Goal: Task Accomplishment & Management: Manage account settings

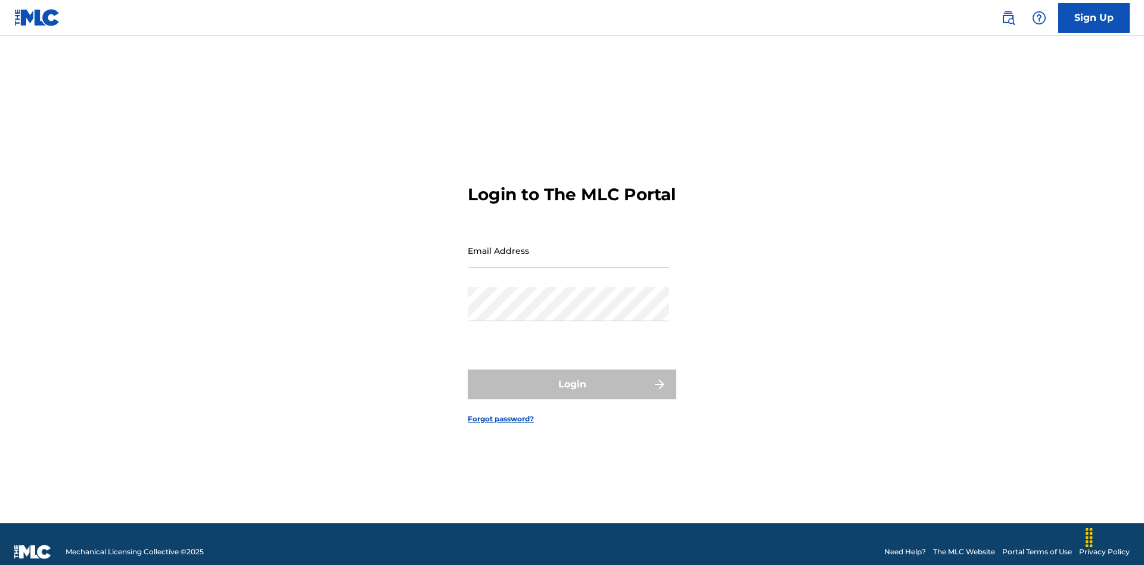
scroll to position [15, 0]
click at [568, 245] on input "Email Address" at bounding box center [568, 251] width 201 height 34
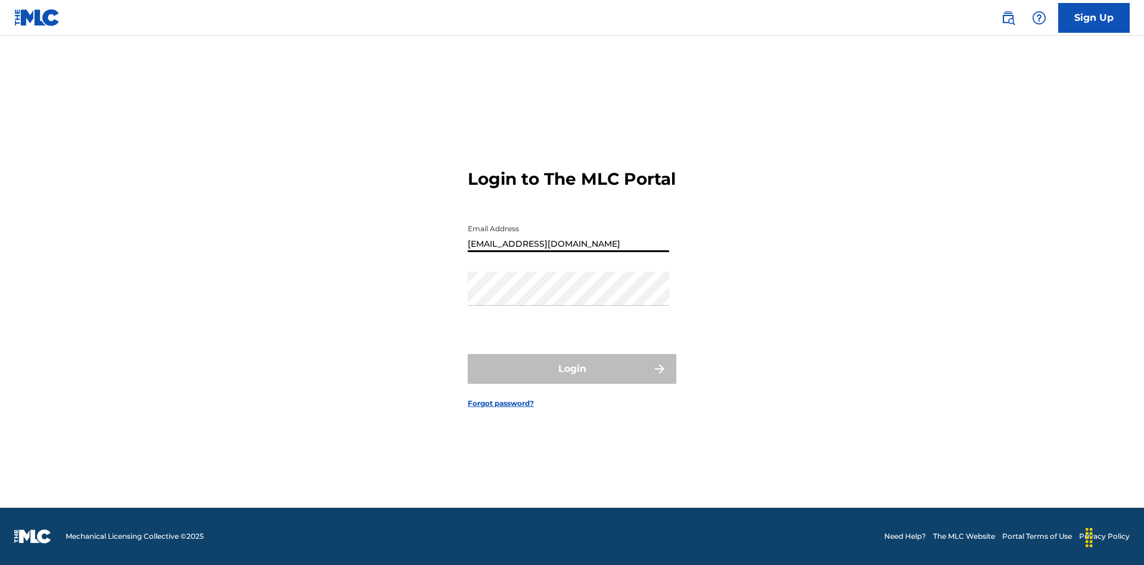
type input "Duke.McTesterson@gmail.com"
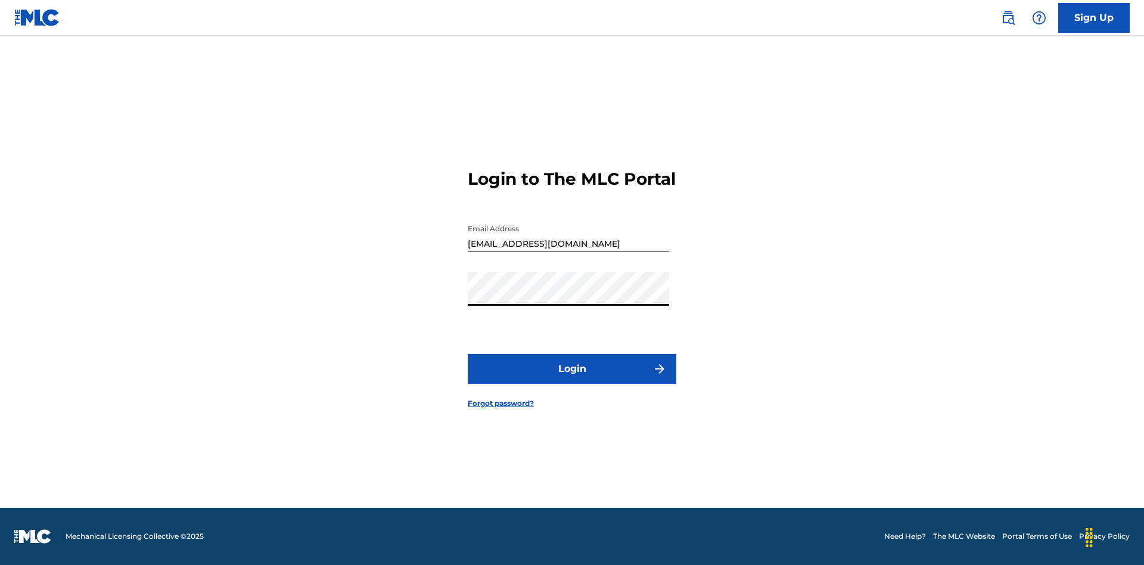
click at [572, 379] on button "Login" at bounding box center [572, 369] width 209 height 30
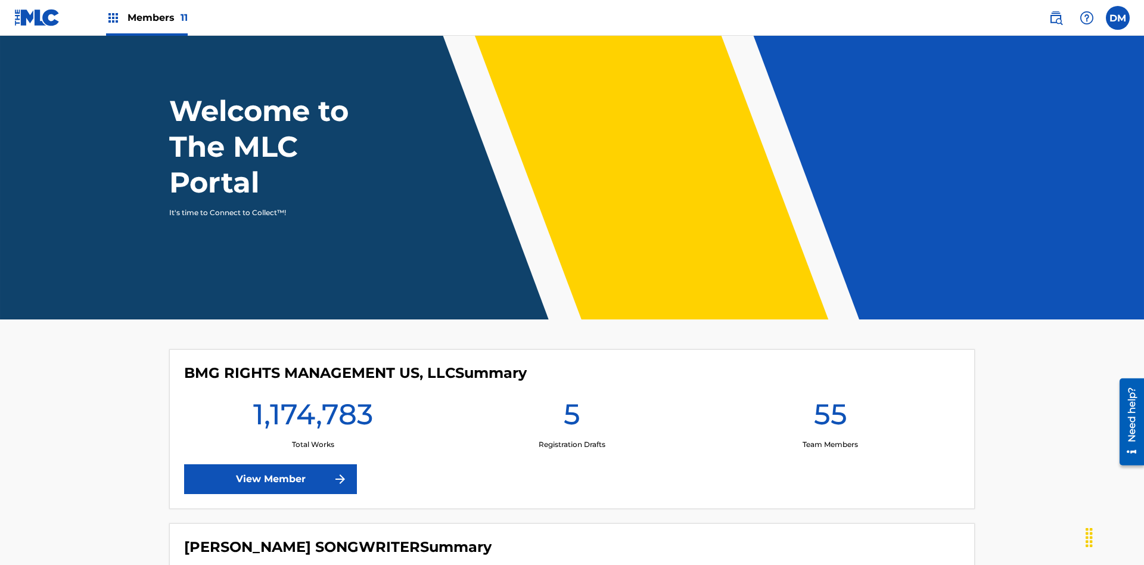
click at [147, 17] on span "Members 11" at bounding box center [158, 18] width 60 height 14
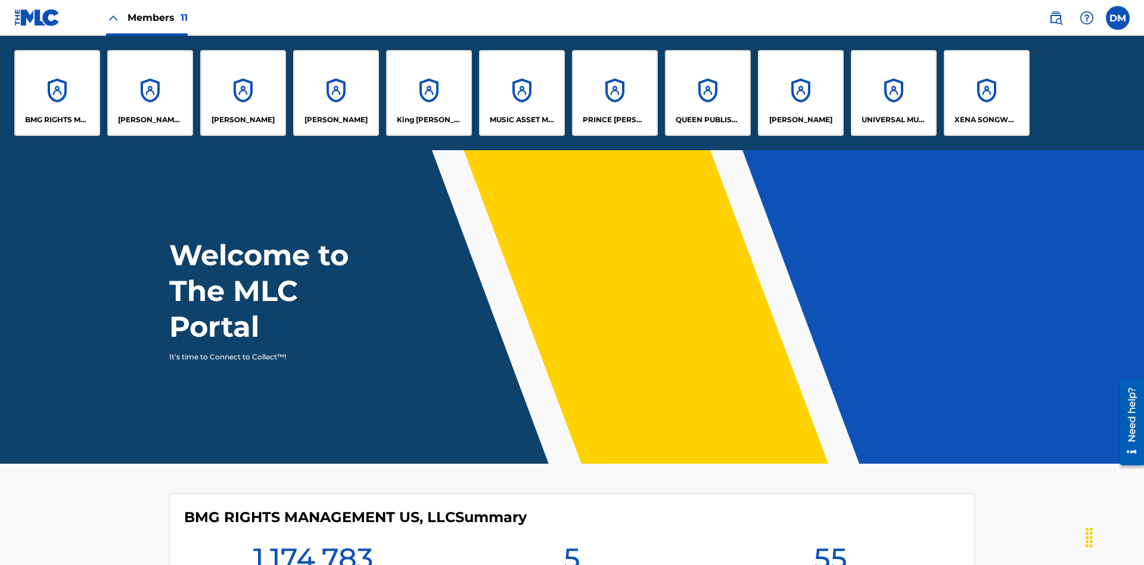
click at [428, 120] on p "King McTesterson" at bounding box center [429, 119] width 65 height 11
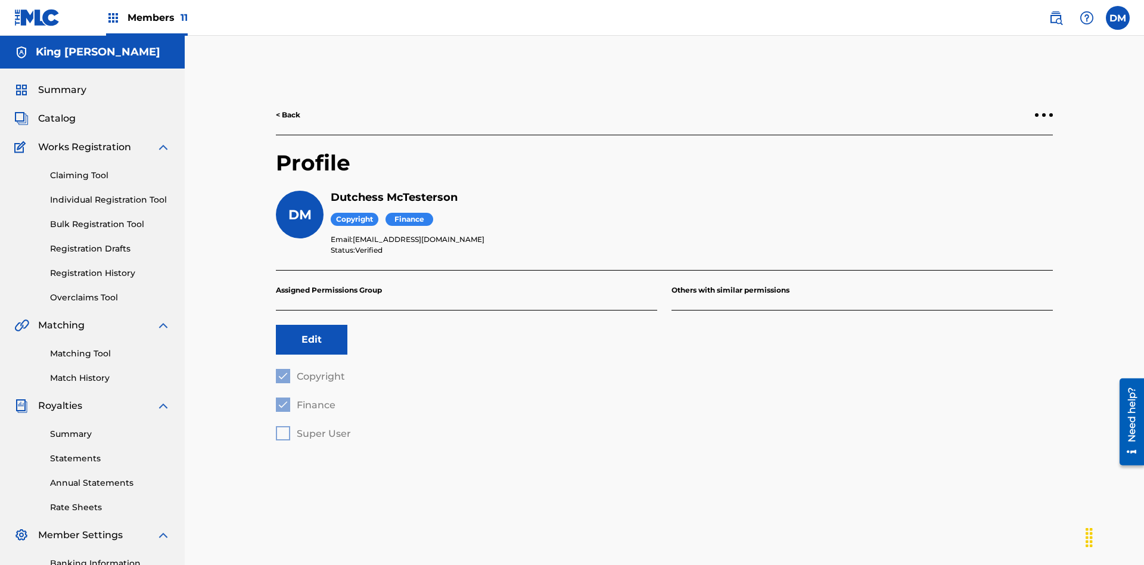
scroll to position [174, 0]
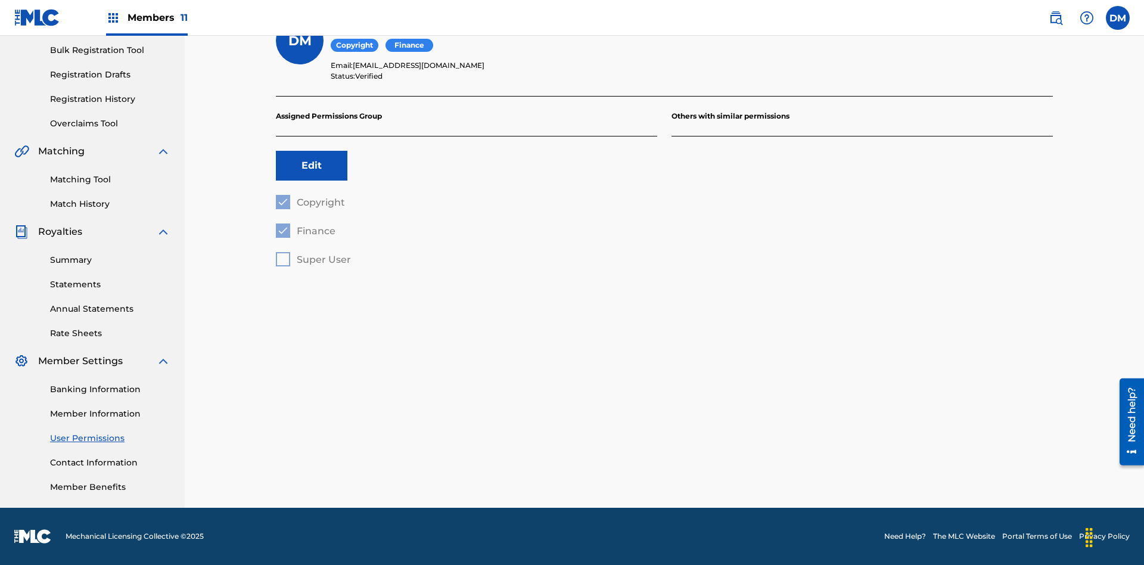
click at [312, 166] on button "Edit" at bounding box center [312, 166] width 72 height 30
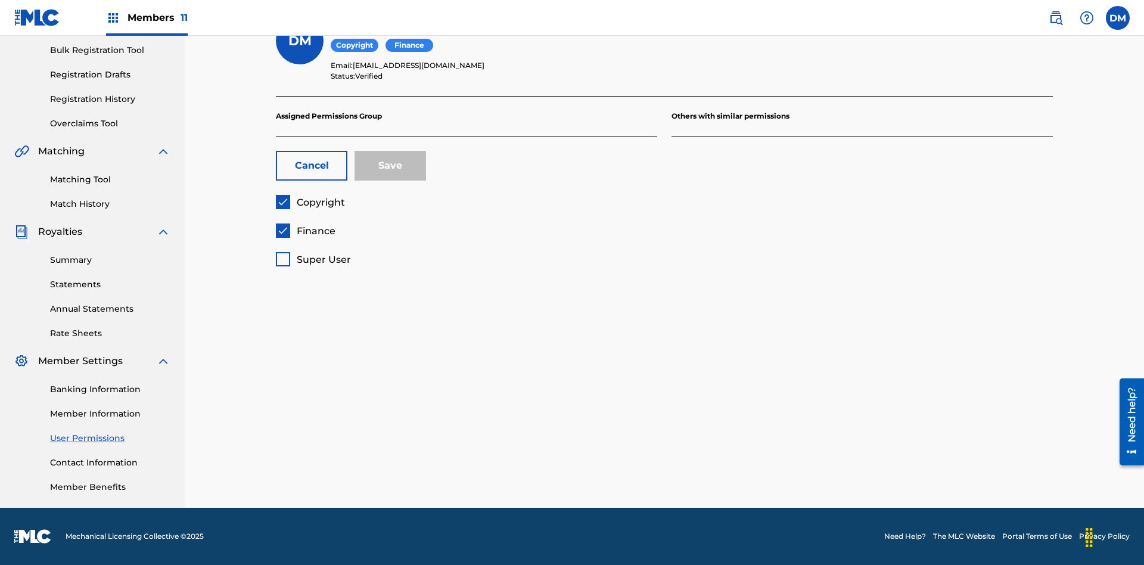
click at [310, 202] on span "Copyright" at bounding box center [321, 202] width 48 height 11
click at [305, 231] on span "Finance" at bounding box center [316, 230] width 39 height 11
click at [313, 259] on span "Super User" at bounding box center [324, 259] width 54 height 11
click at [390, 166] on button "Save" at bounding box center [391, 166] width 72 height 30
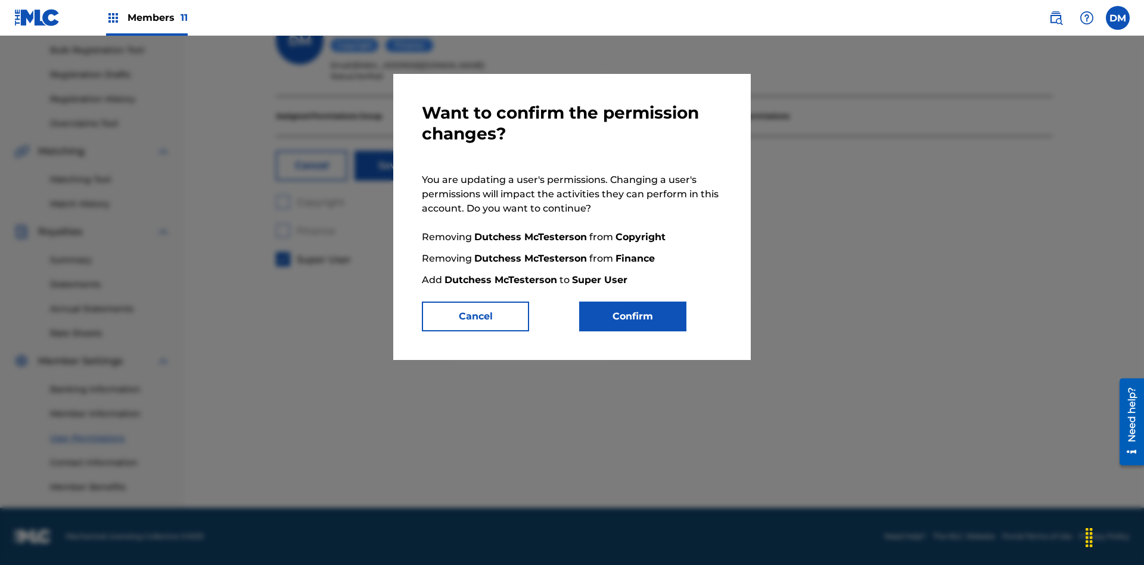
click at [633, 316] on button "Confirm" at bounding box center [632, 317] width 107 height 30
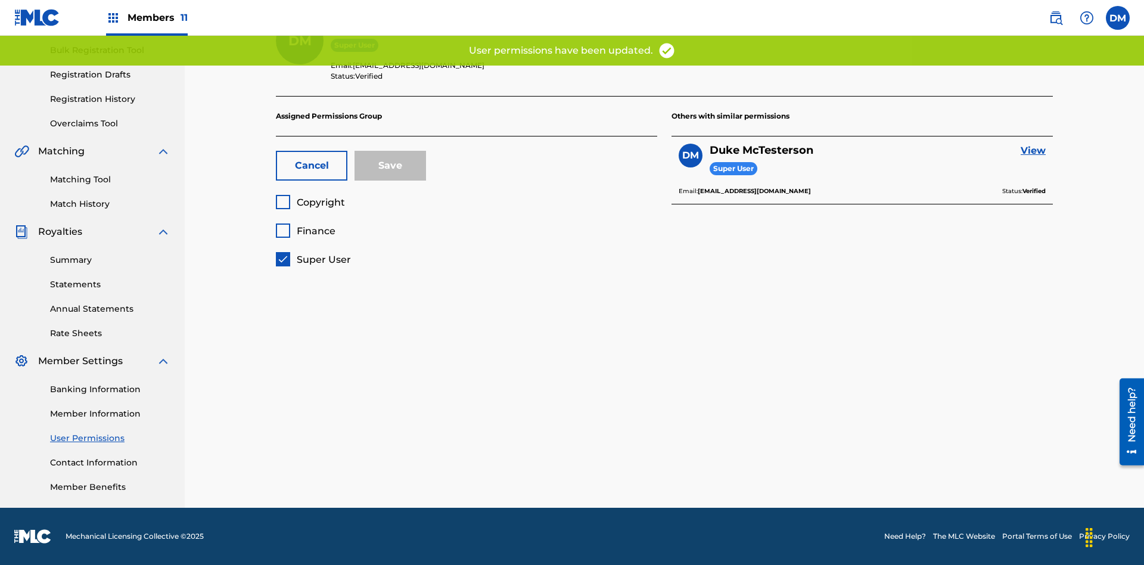
click at [310, 202] on span "Copyright" at bounding box center [321, 202] width 48 height 11
click at [305, 231] on span "Finance" at bounding box center [316, 230] width 39 height 11
click at [390, 166] on button "Save" at bounding box center [391, 166] width 72 height 30
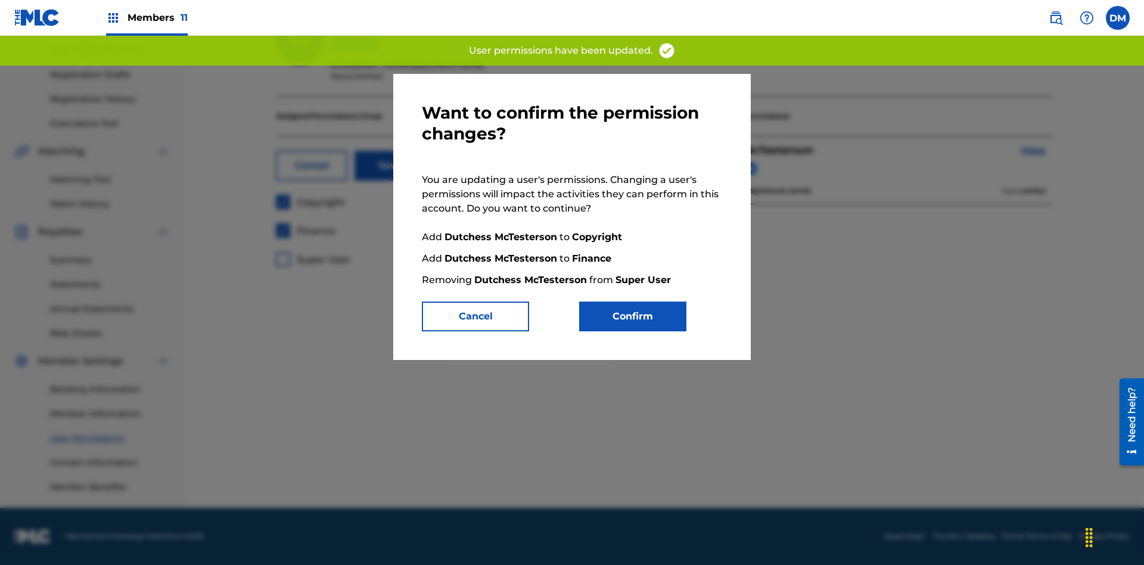
click at [633, 316] on button "Confirm" at bounding box center [632, 317] width 107 height 30
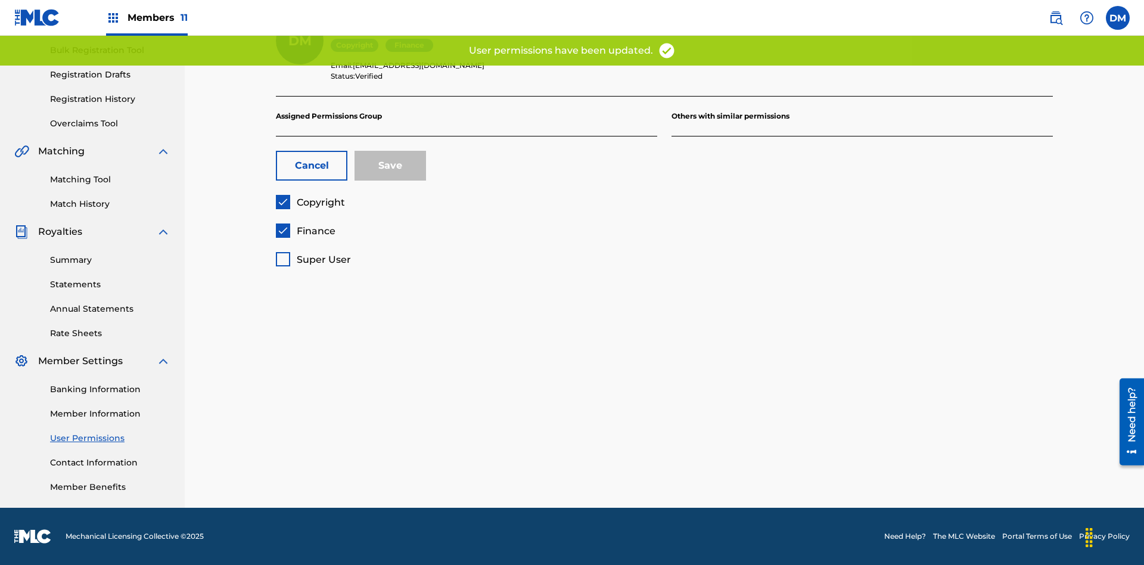
click at [305, 231] on span "Finance" at bounding box center [316, 230] width 39 height 11
click at [390, 166] on button "Save" at bounding box center [391, 166] width 72 height 30
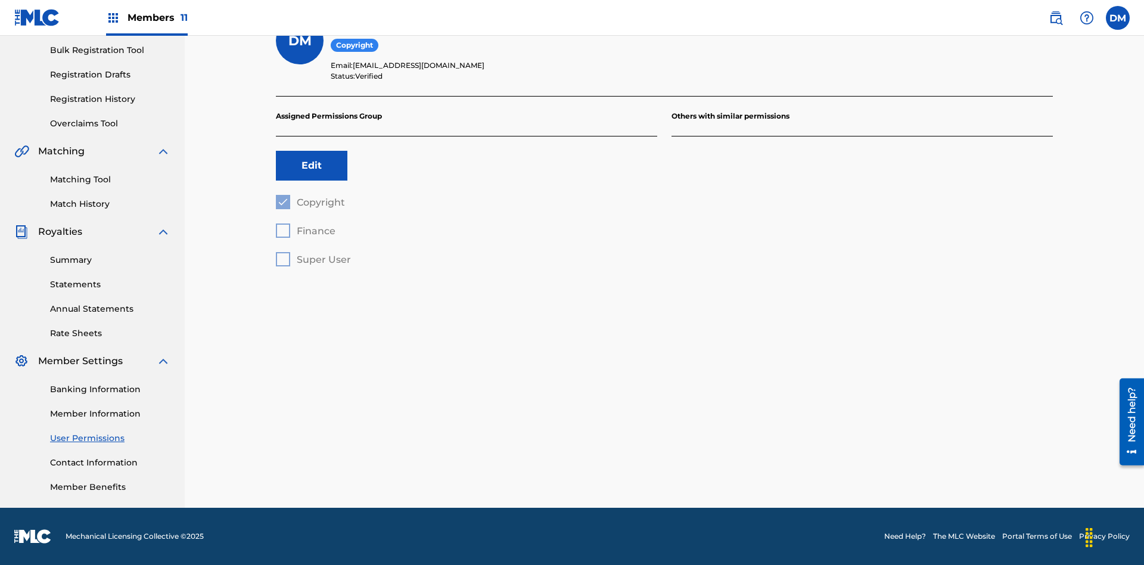
scroll to position [141, 0]
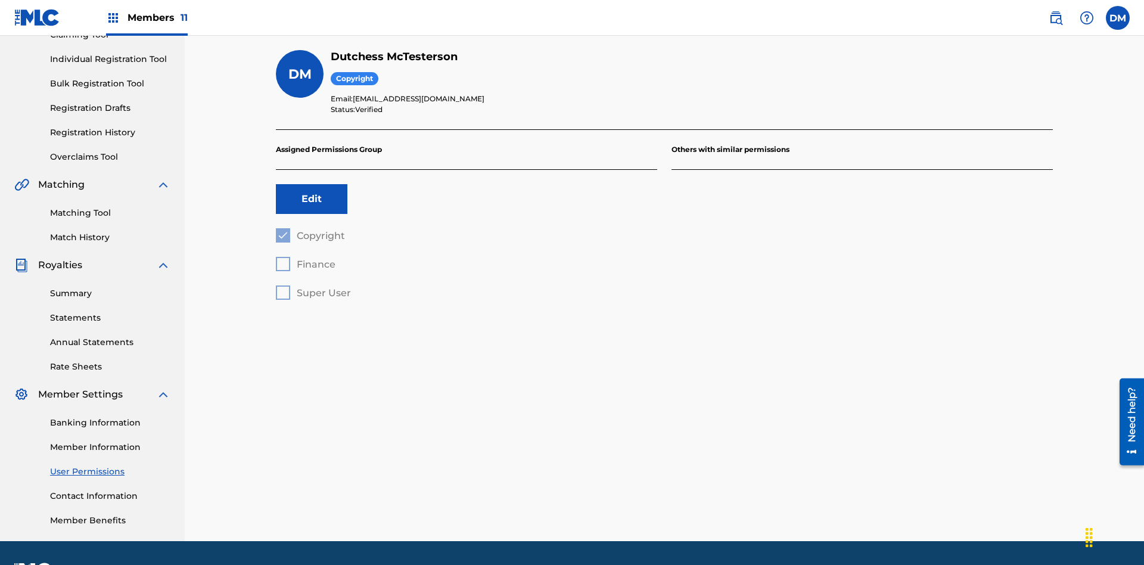
click at [312, 184] on button "Edit" at bounding box center [312, 199] width 72 height 30
click at [310, 230] on span "Copyright" at bounding box center [321, 235] width 48 height 11
click at [305, 259] on span "Finance" at bounding box center [316, 264] width 39 height 11
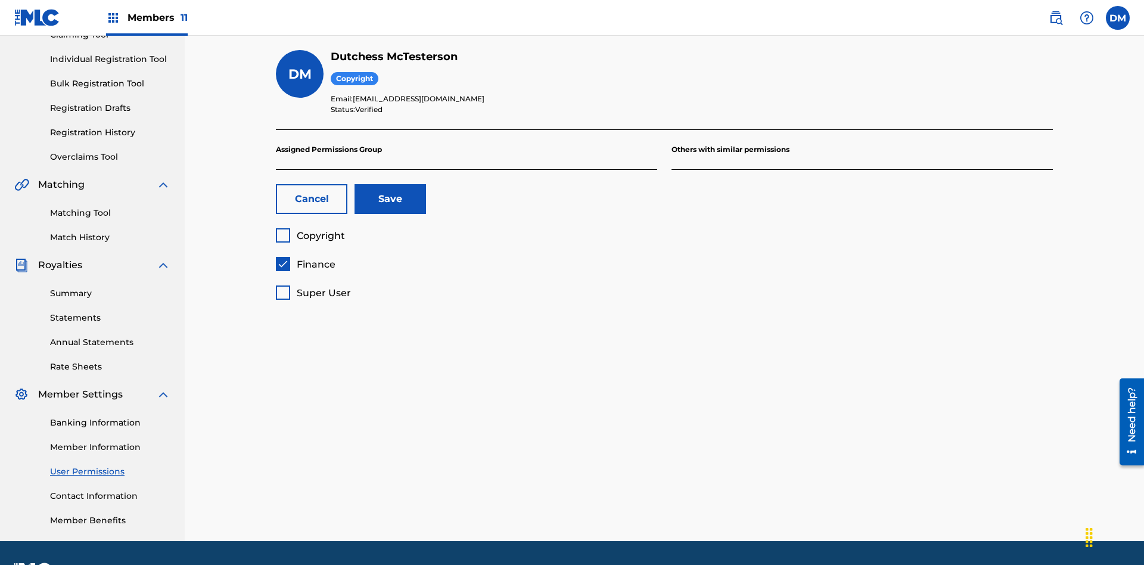
click at [390, 184] on button "Save" at bounding box center [391, 199] width 72 height 30
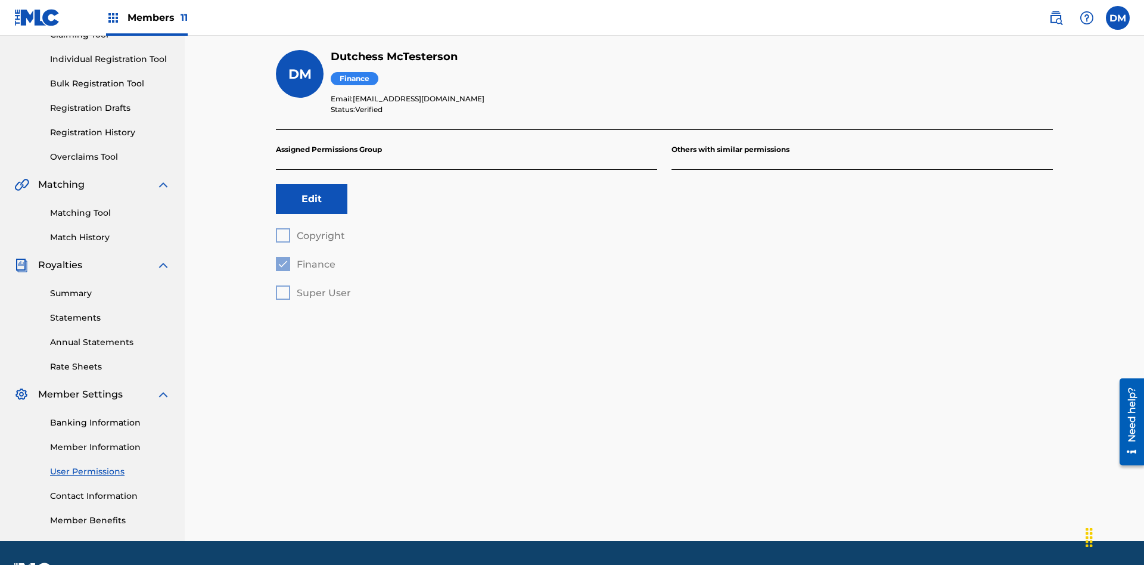
click at [312, 184] on button "Edit" at bounding box center [312, 199] width 72 height 30
click at [305, 259] on span "Finance" at bounding box center [316, 264] width 39 height 11
click at [313, 287] on span "Super User" at bounding box center [324, 292] width 54 height 11
click at [390, 184] on button "Save" at bounding box center [391, 199] width 72 height 30
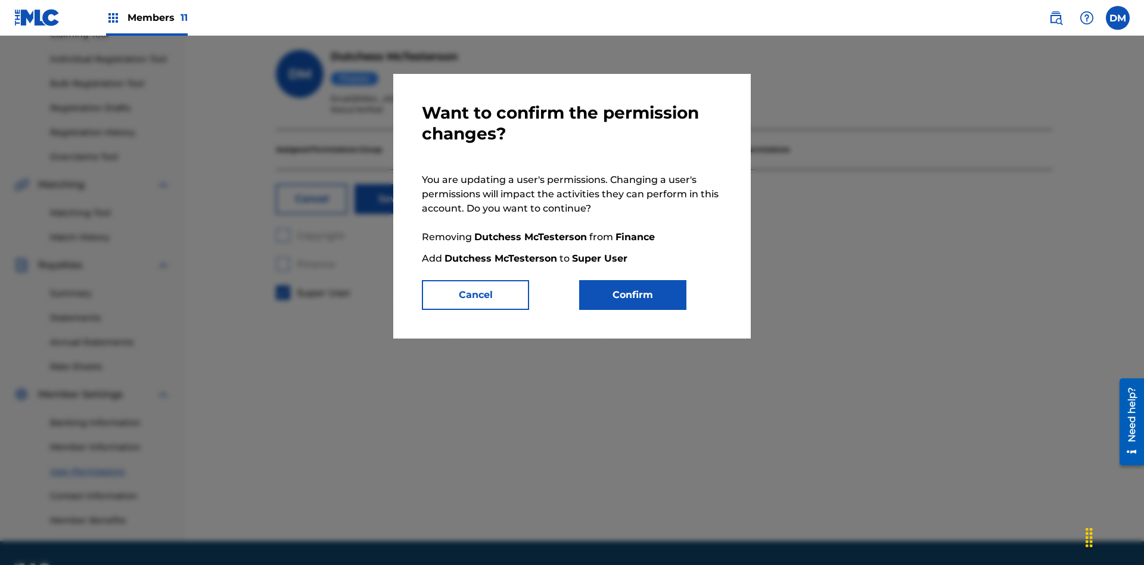
click at [633, 295] on button "Confirm" at bounding box center [632, 295] width 107 height 30
